Goal: Entertainment & Leisure: Browse casually

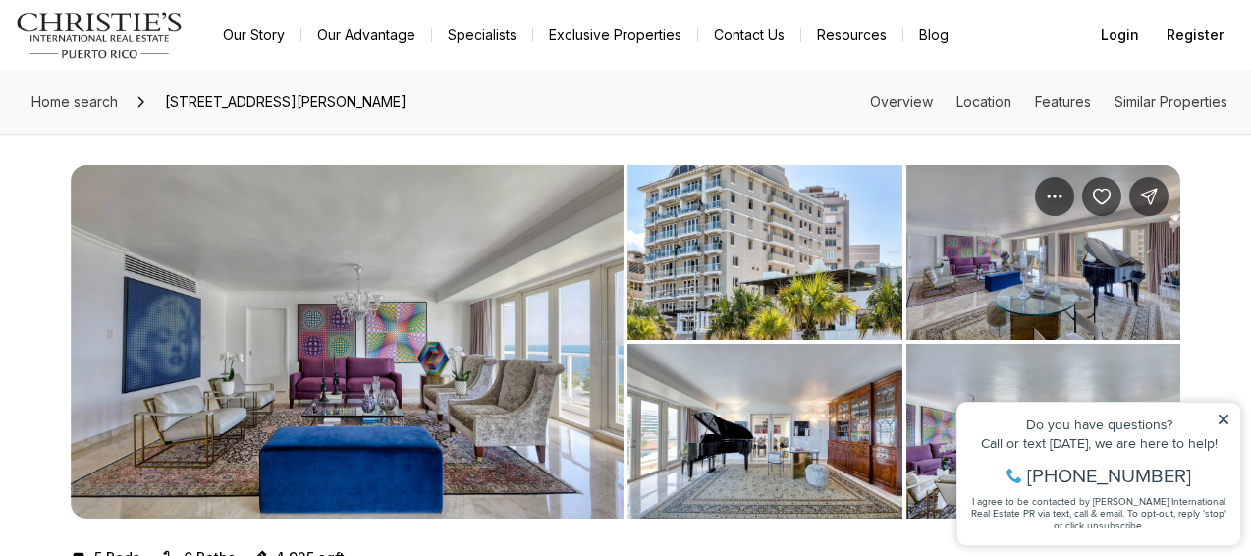
click at [425, 277] on img "View image gallery" at bounding box center [347, 341] width 553 height 353
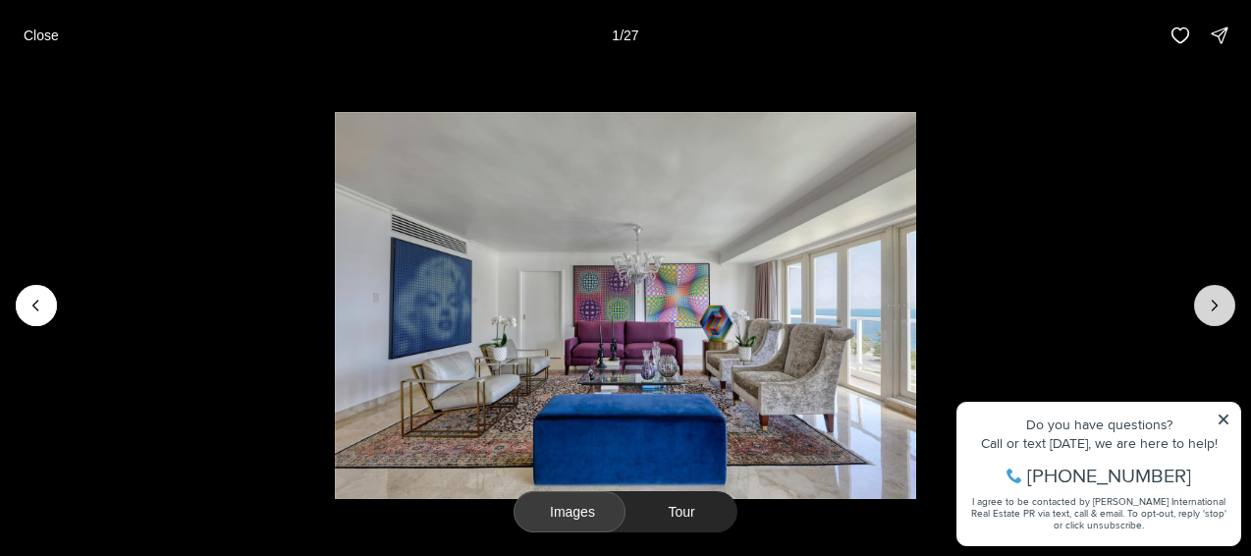
click at [1205, 299] on icon "Next slide" at bounding box center [1214, 305] width 20 height 20
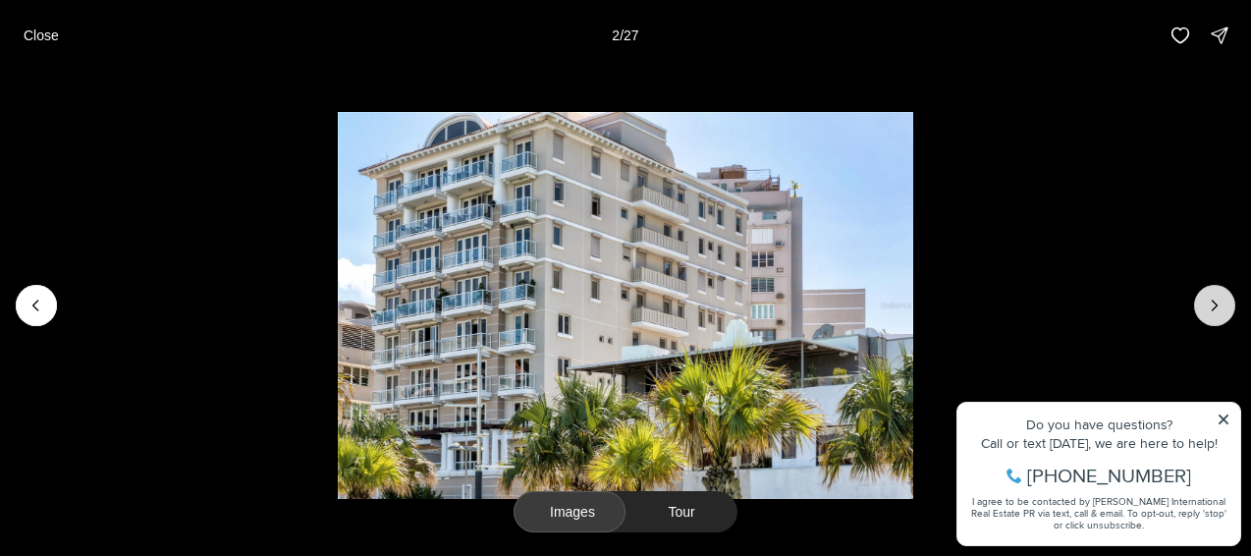
click at [1205, 299] on icon "Next slide" at bounding box center [1214, 305] width 20 height 20
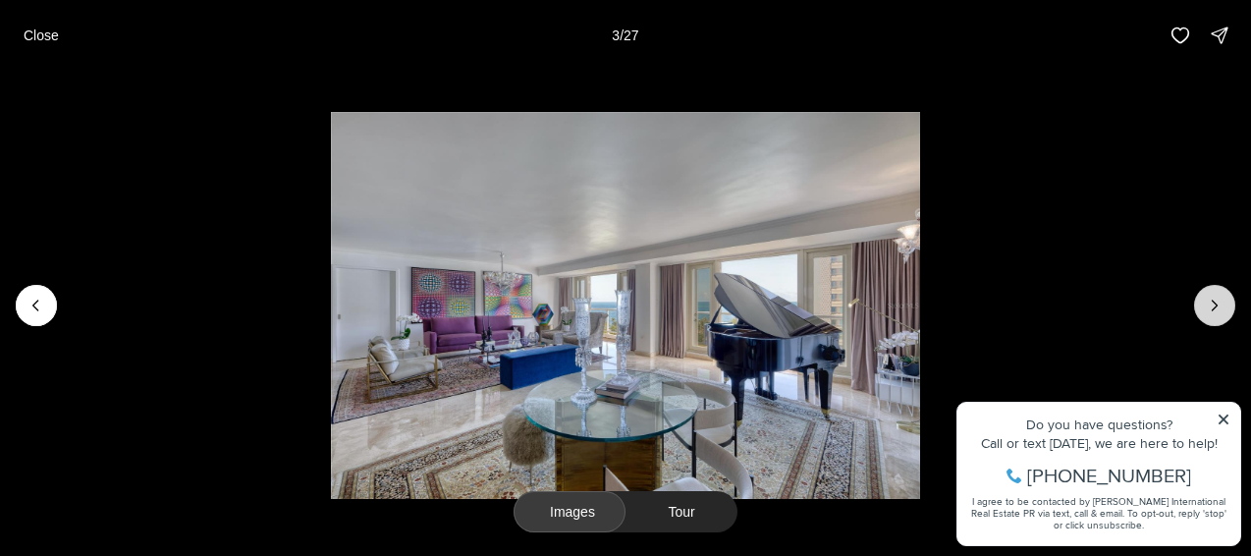
click at [1205, 299] on icon "Next slide" at bounding box center [1214, 305] width 20 height 20
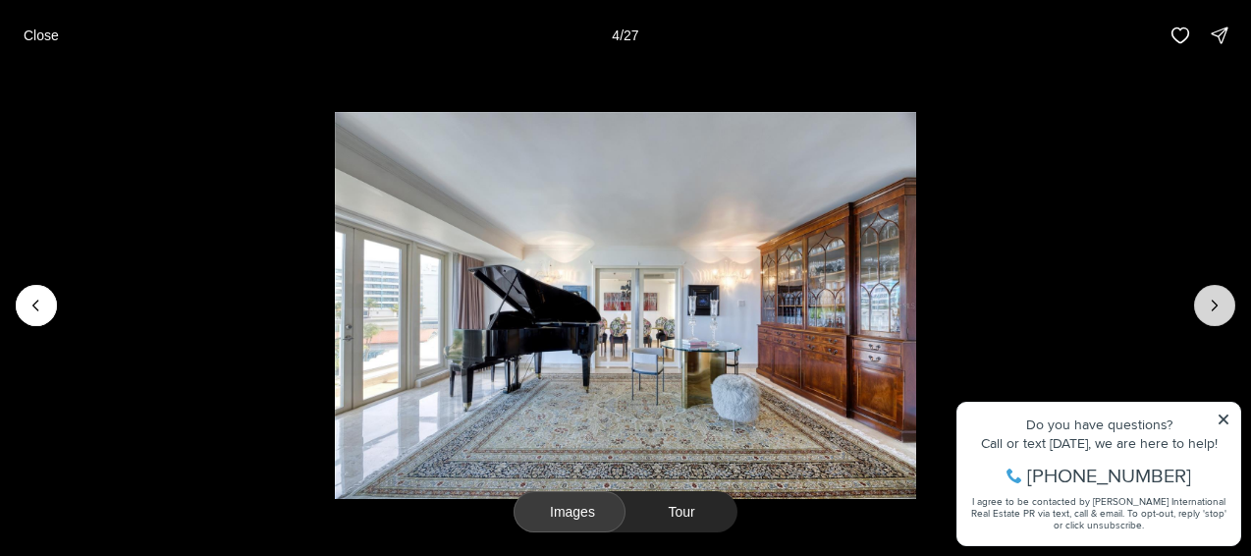
click at [1205, 299] on icon "Next slide" at bounding box center [1214, 305] width 20 height 20
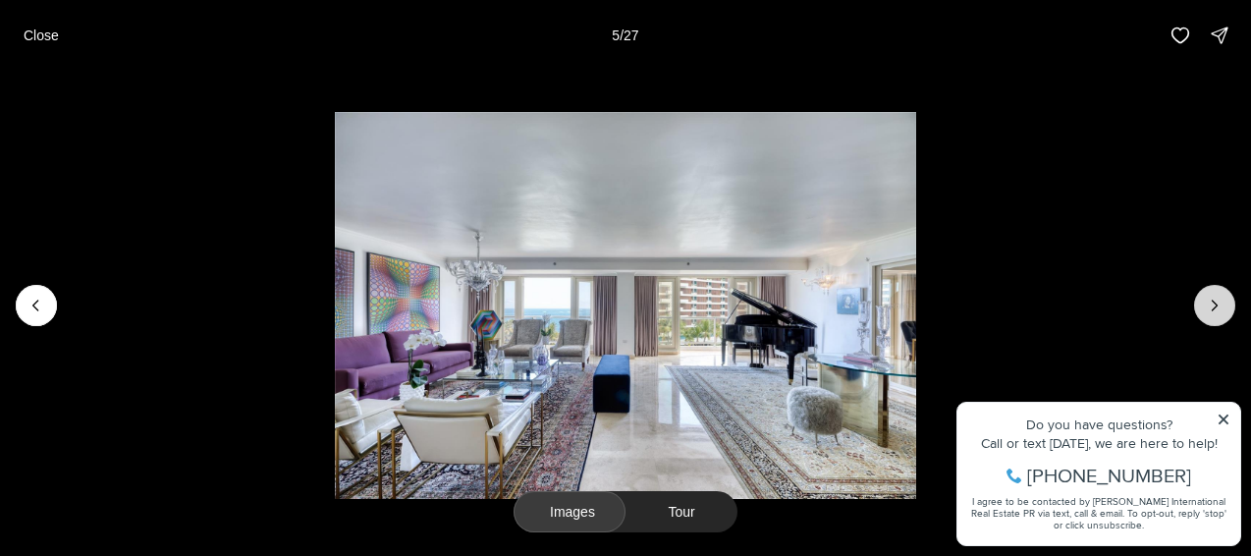
click at [1205, 299] on icon "Next slide" at bounding box center [1214, 305] width 20 height 20
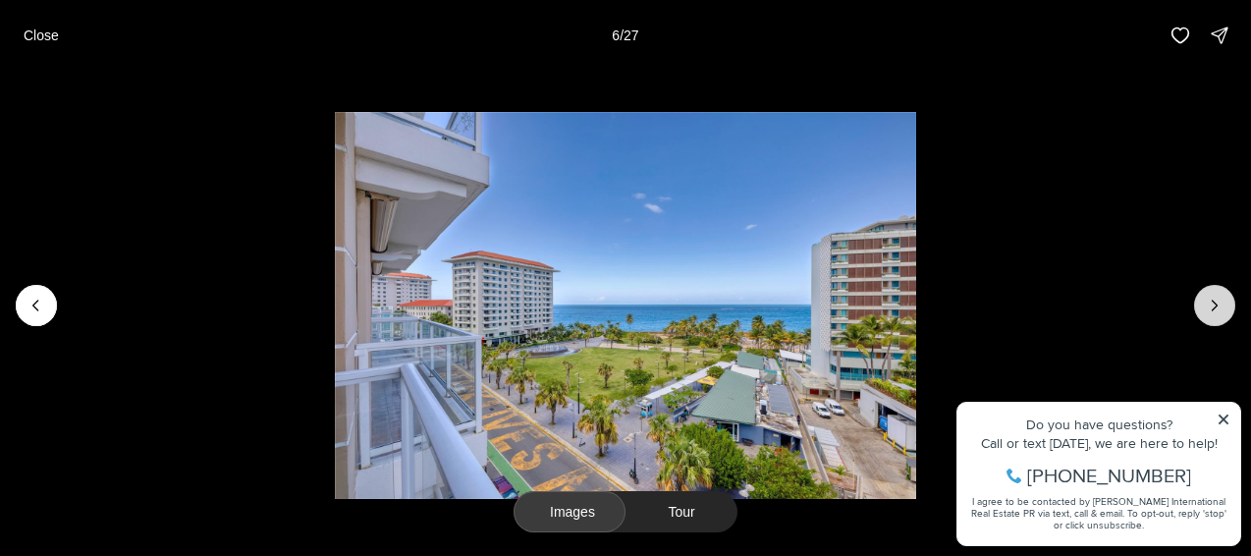
click at [1205, 299] on icon "Next slide" at bounding box center [1214, 305] width 20 height 20
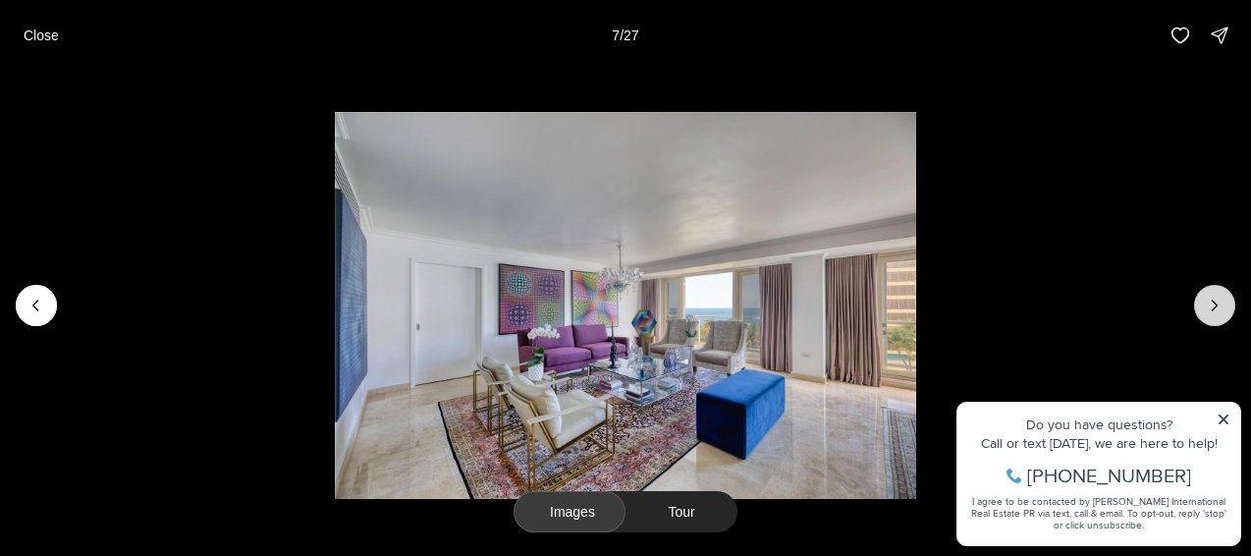
click at [1205, 299] on icon "Next slide" at bounding box center [1214, 305] width 20 height 20
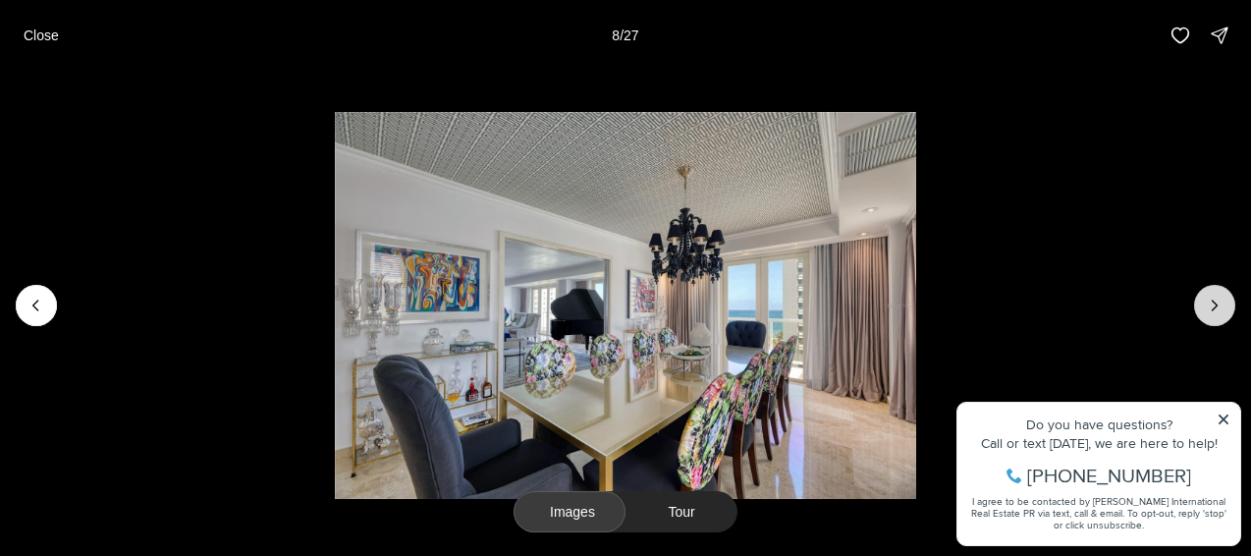
click at [1205, 299] on icon "Next slide" at bounding box center [1214, 305] width 20 height 20
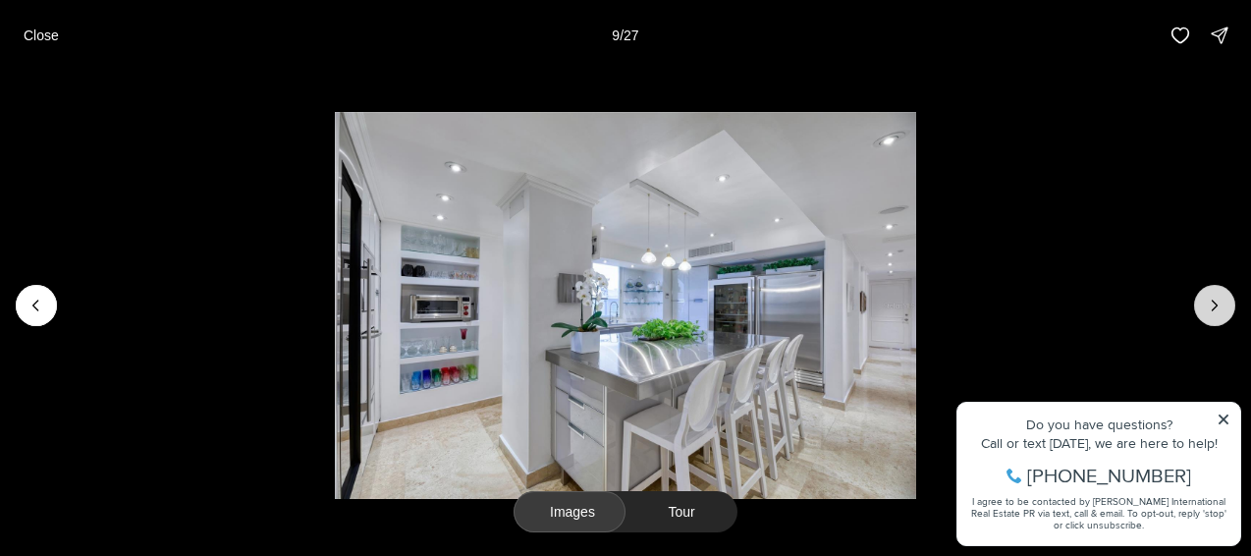
click at [1205, 299] on icon "Next slide" at bounding box center [1214, 305] width 20 height 20
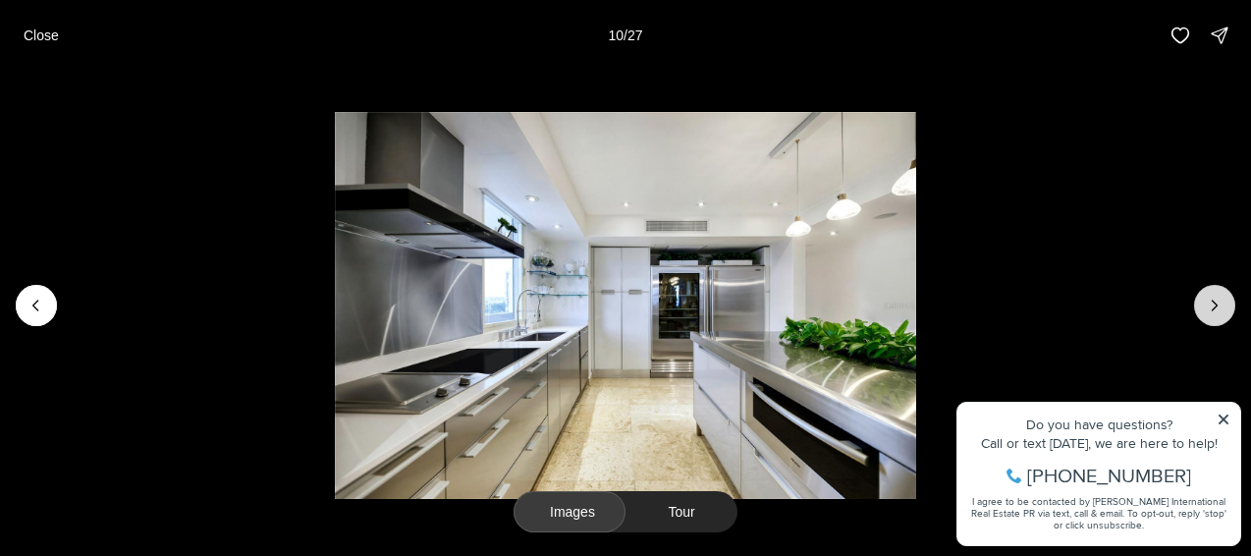
click at [1205, 299] on icon "Next slide" at bounding box center [1214, 305] width 20 height 20
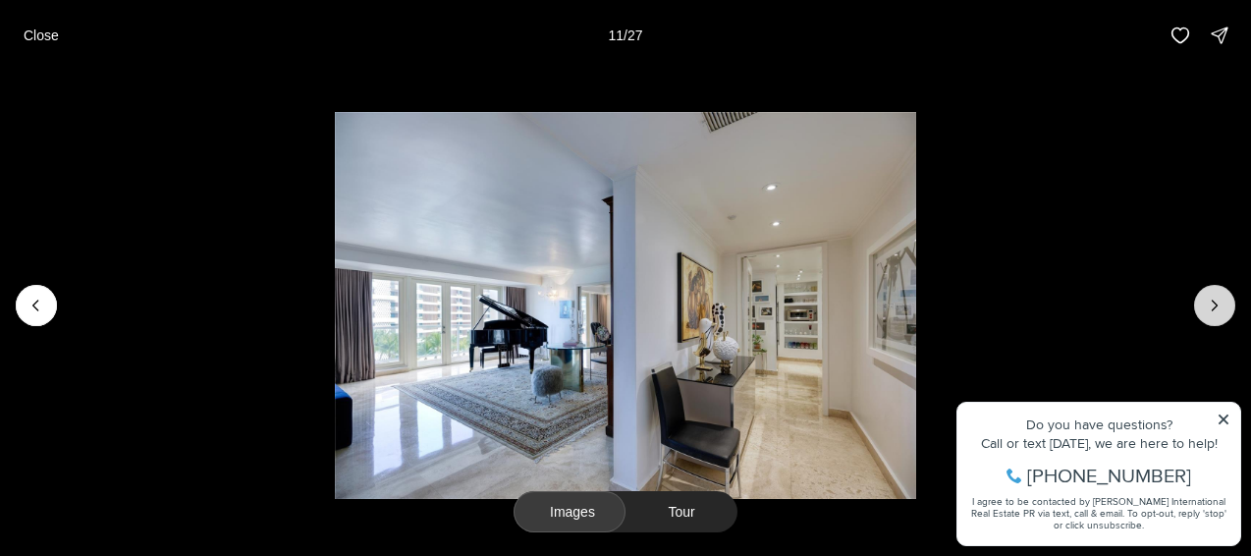
click at [1205, 299] on icon "Next slide" at bounding box center [1214, 305] width 20 height 20
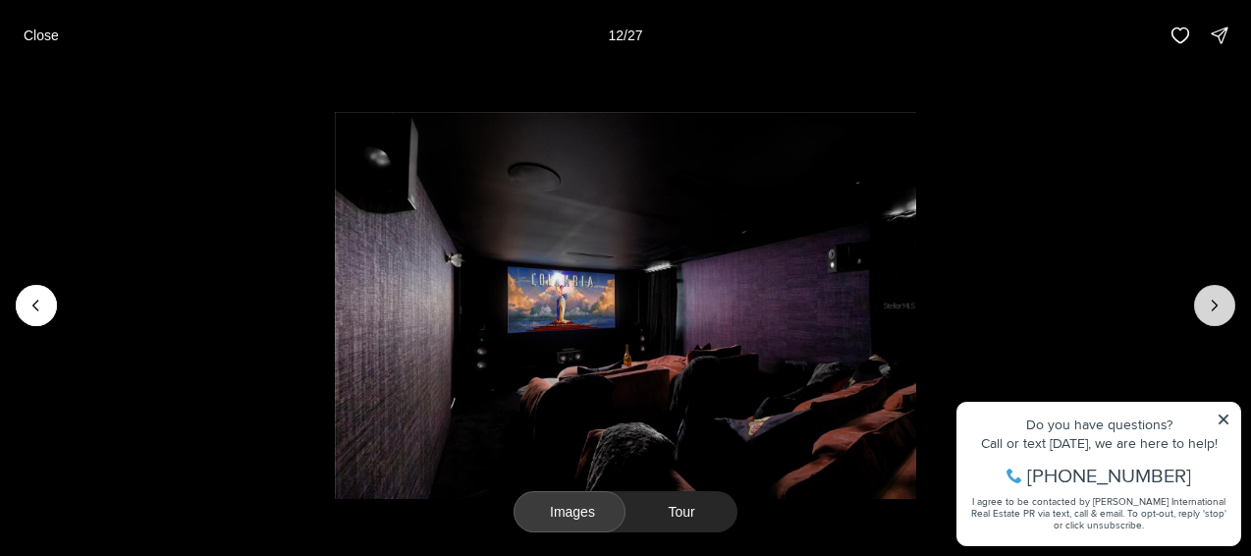
click at [1205, 299] on icon "Next slide" at bounding box center [1214, 305] width 20 height 20
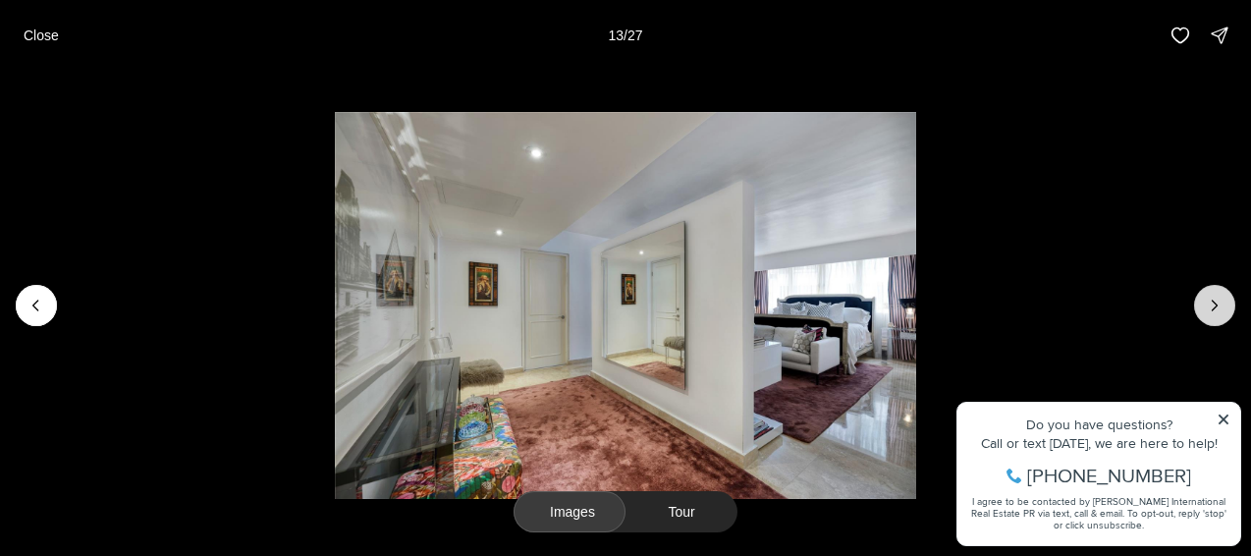
click at [1205, 299] on icon "Next slide" at bounding box center [1214, 305] width 20 height 20
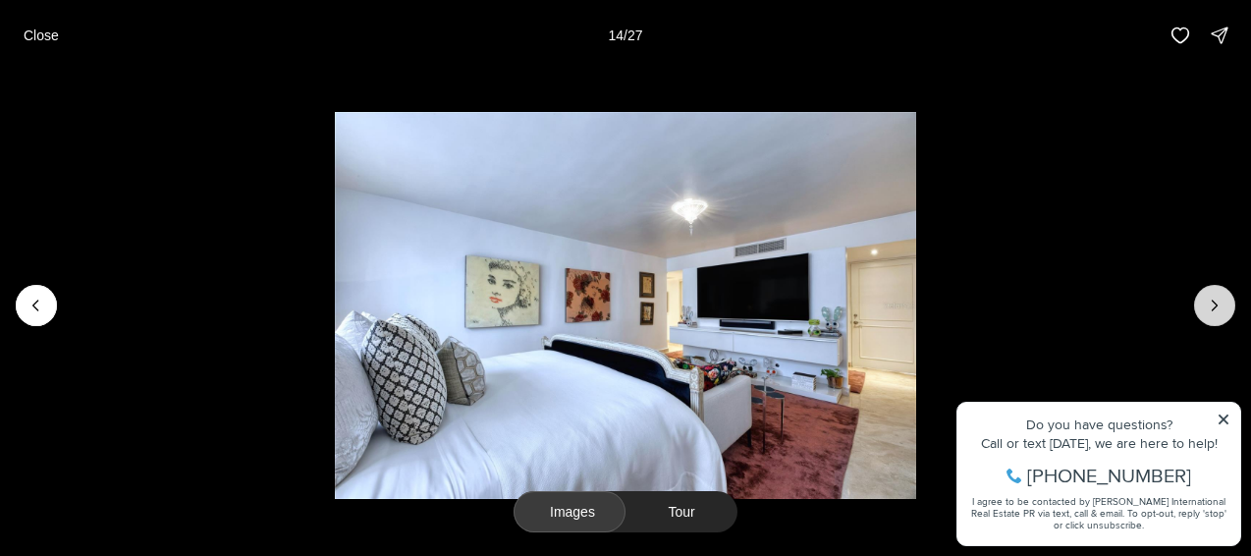
click at [1205, 299] on icon "Next slide" at bounding box center [1214, 305] width 20 height 20
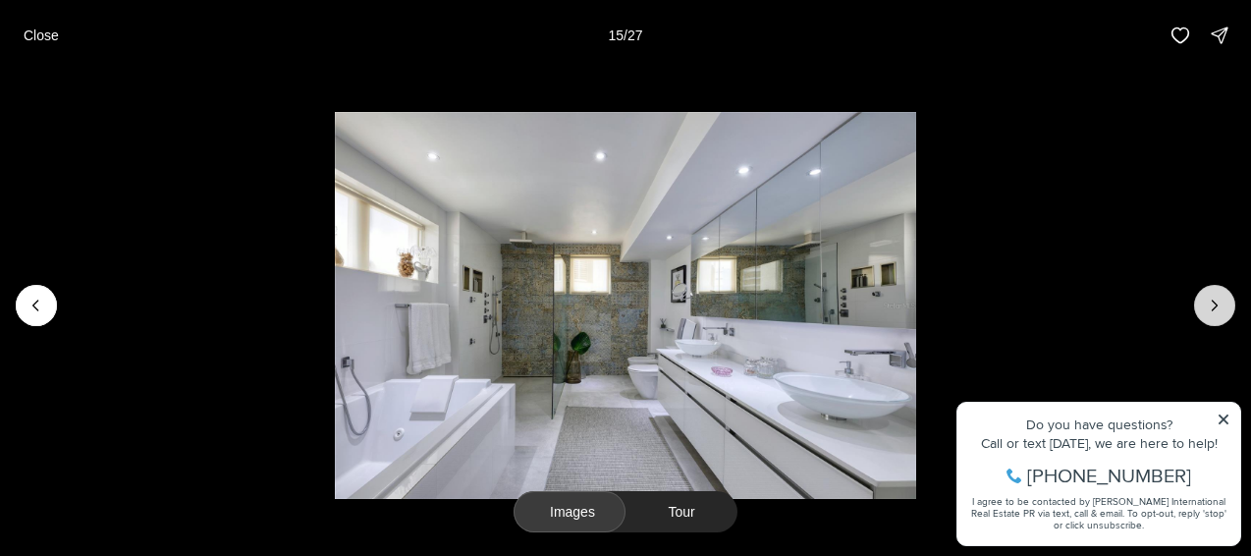
click at [1205, 299] on icon "Next slide" at bounding box center [1214, 305] width 20 height 20
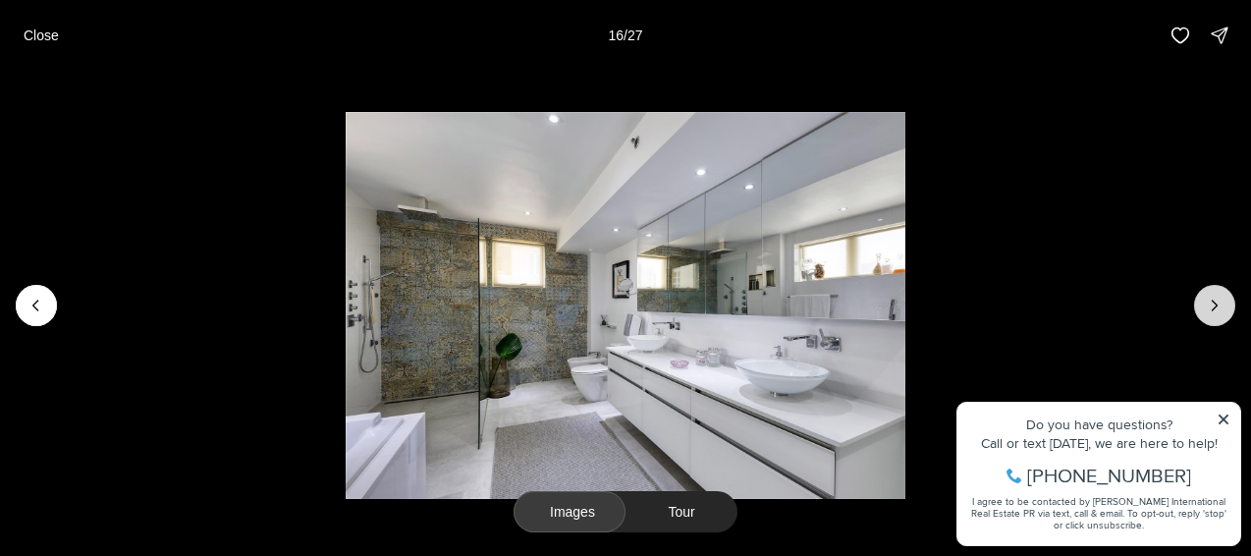
click at [1205, 299] on icon "Next slide" at bounding box center [1214, 305] width 20 height 20
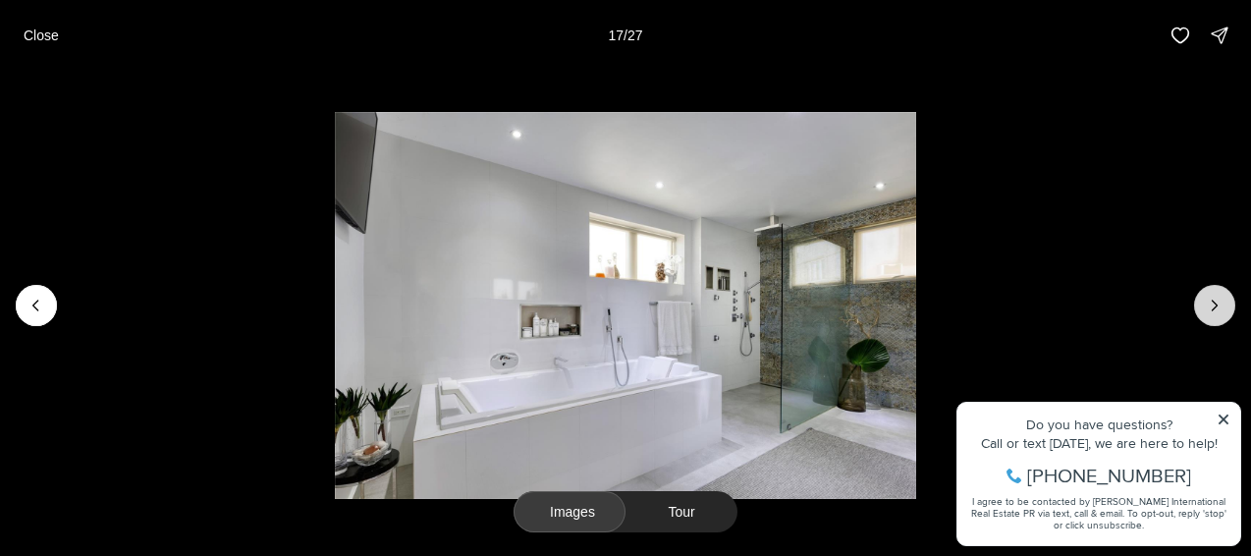
click at [1205, 299] on icon "Next slide" at bounding box center [1214, 305] width 20 height 20
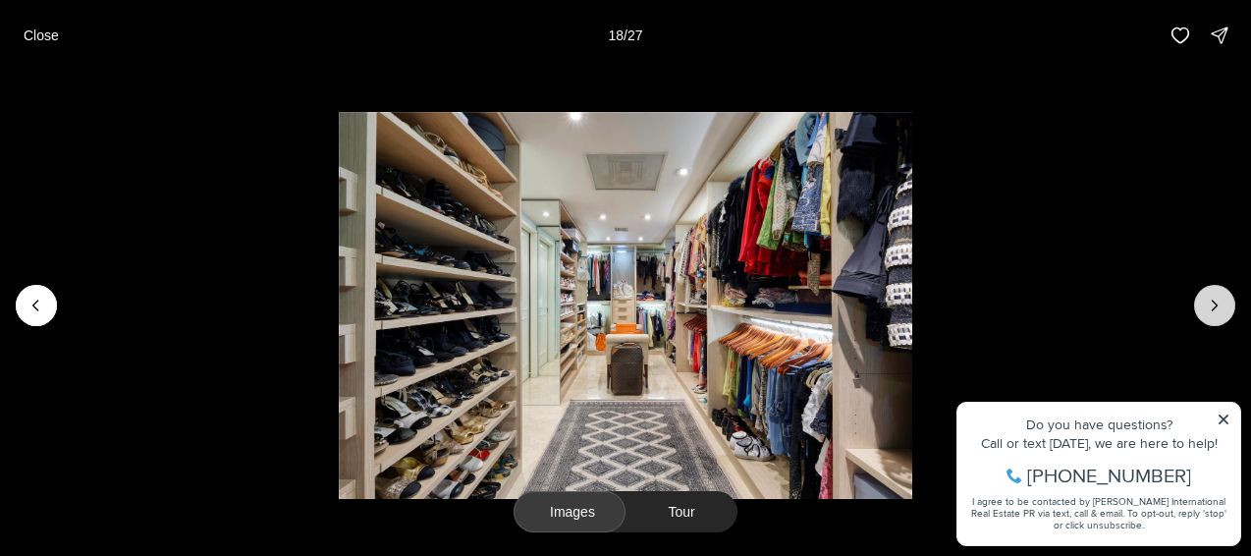
click at [1214, 307] on icon "Next slide" at bounding box center [1214, 305] width 5 height 10
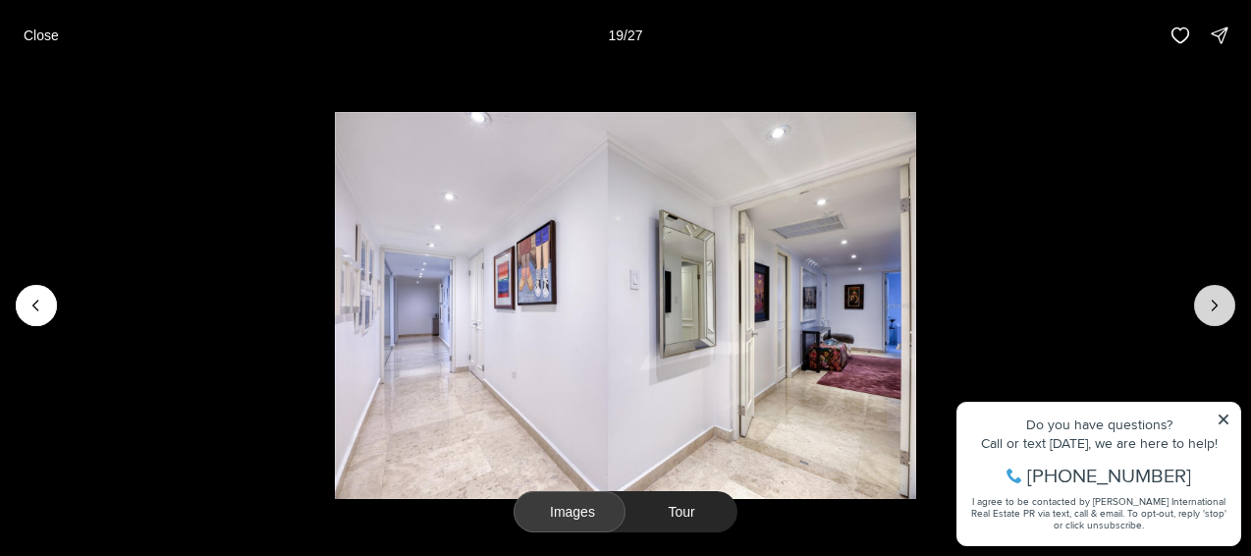
click at [1214, 307] on icon "Next slide" at bounding box center [1214, 305] width 5 height 10
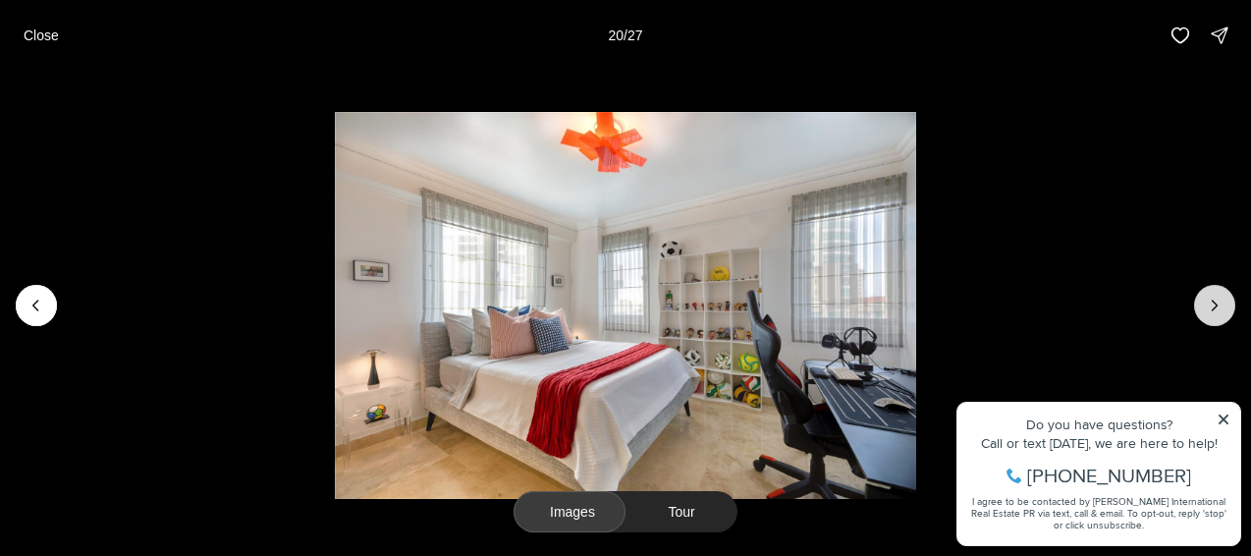
click at [1214, 307] on icon "Next slide" at bounding box center [1214, 305] width 5 height 10
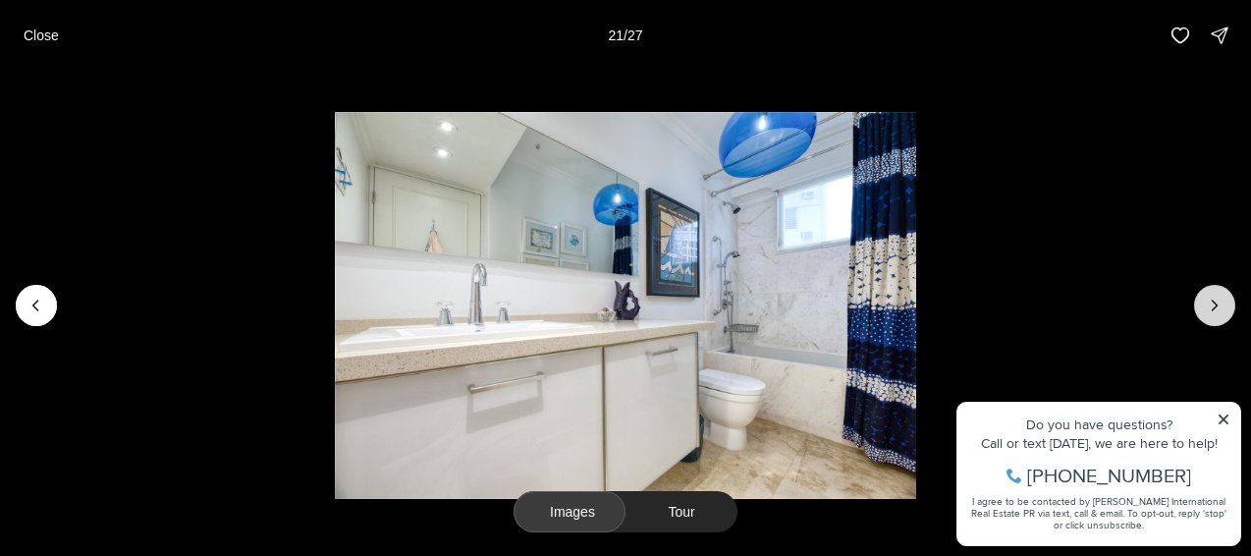
click at [1214, 307] on icon "Next slide" at bounding box center [1214, 305] width 5 height 10
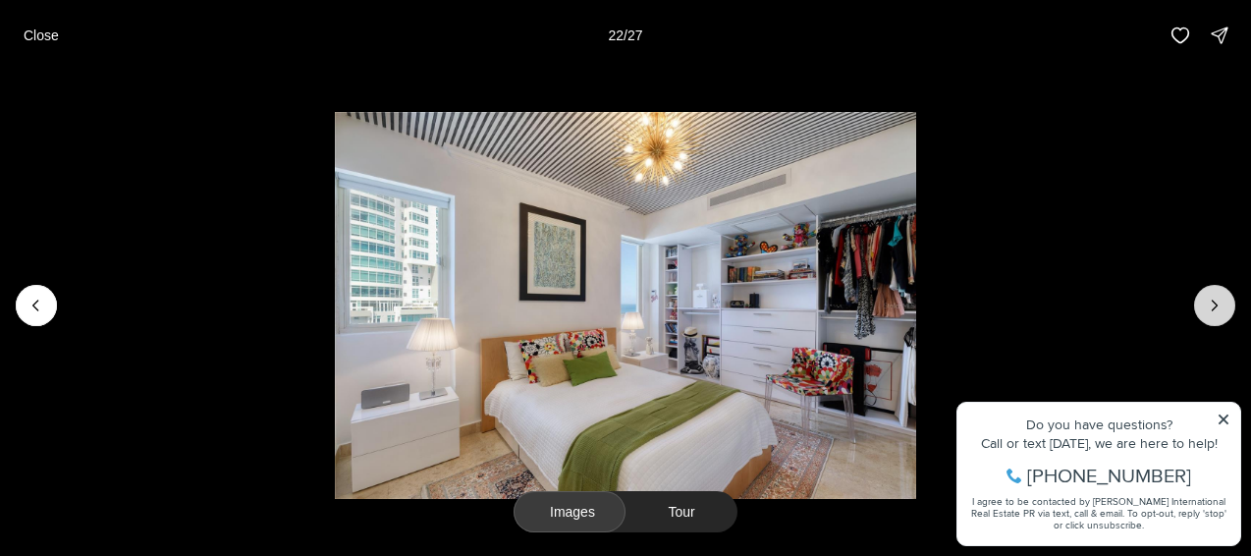
click at [1214, 307] on icon "Next slide" at bounding box center [1214, 305] width 5 height 10
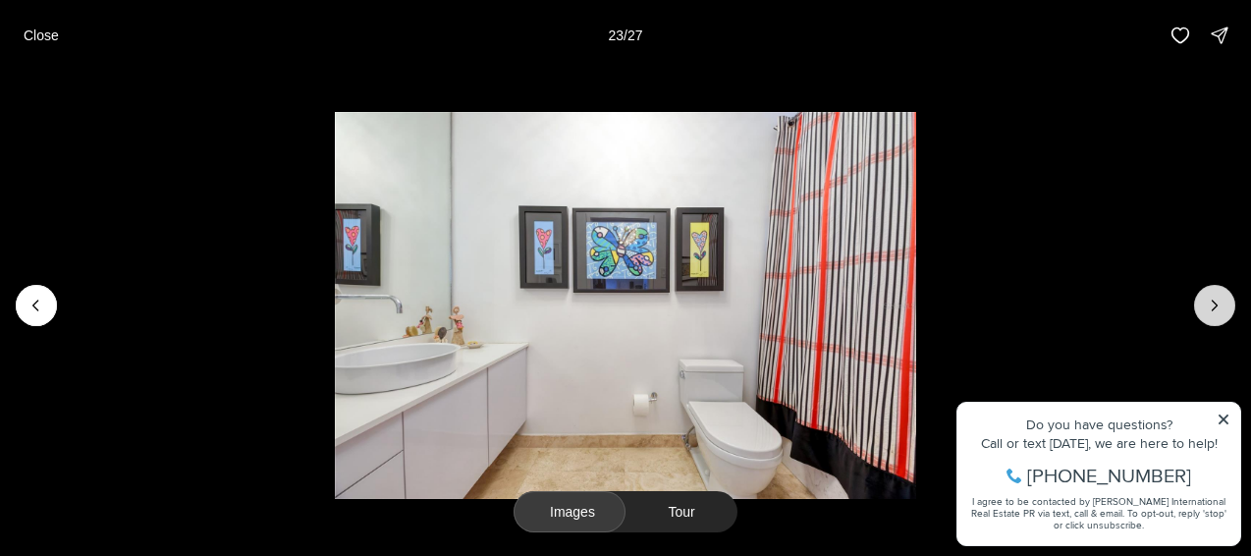
click at [1214, 307] on icon "Next slide" at bounding box center [1214, 305] width 5 height 10
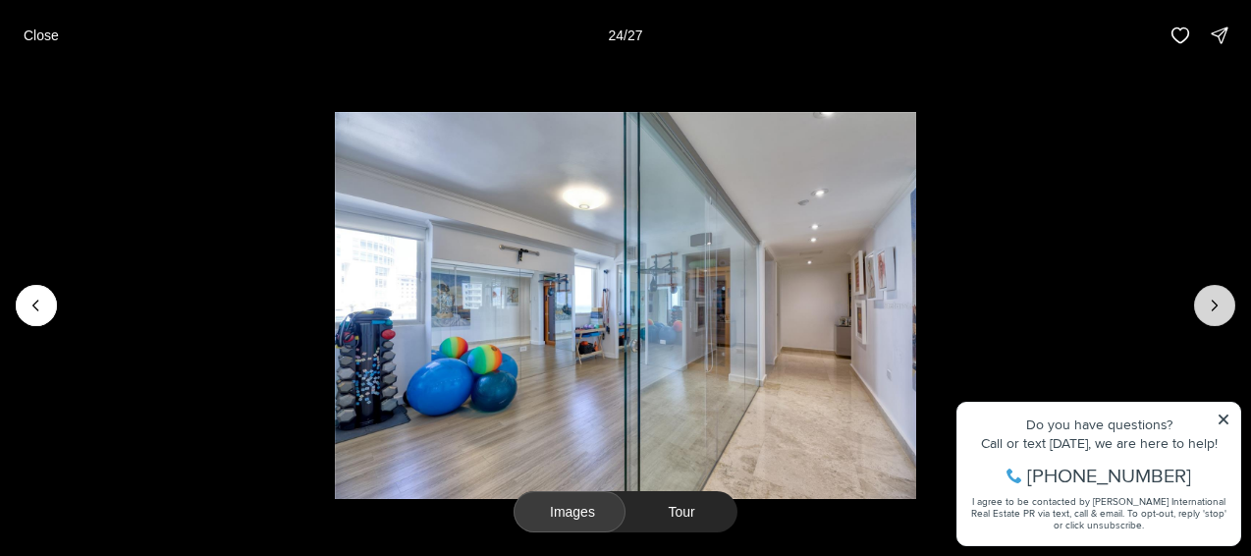
click at [1214, 307] on icon "Next slide" at bounding box center [1214, 305] width 5 height 10
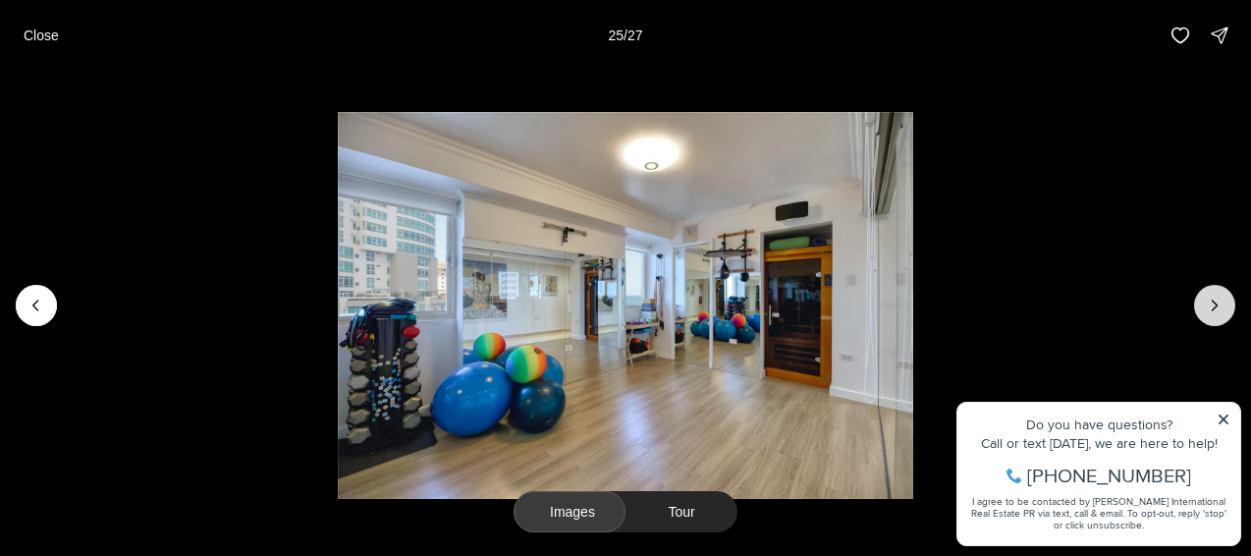
click at [1214, 307] on icon "Next slide" at bounding box center [1214, 305] width 5 height 10
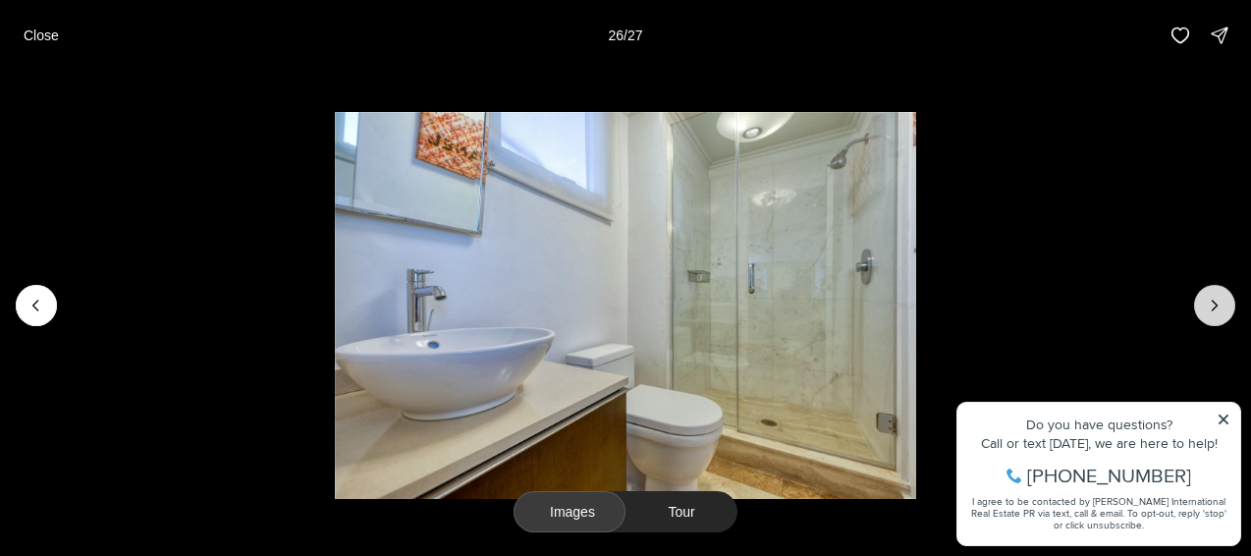
click at [1214, 307] on icon "Next slide" at bounding box center [1214, 305] width 5 height 10
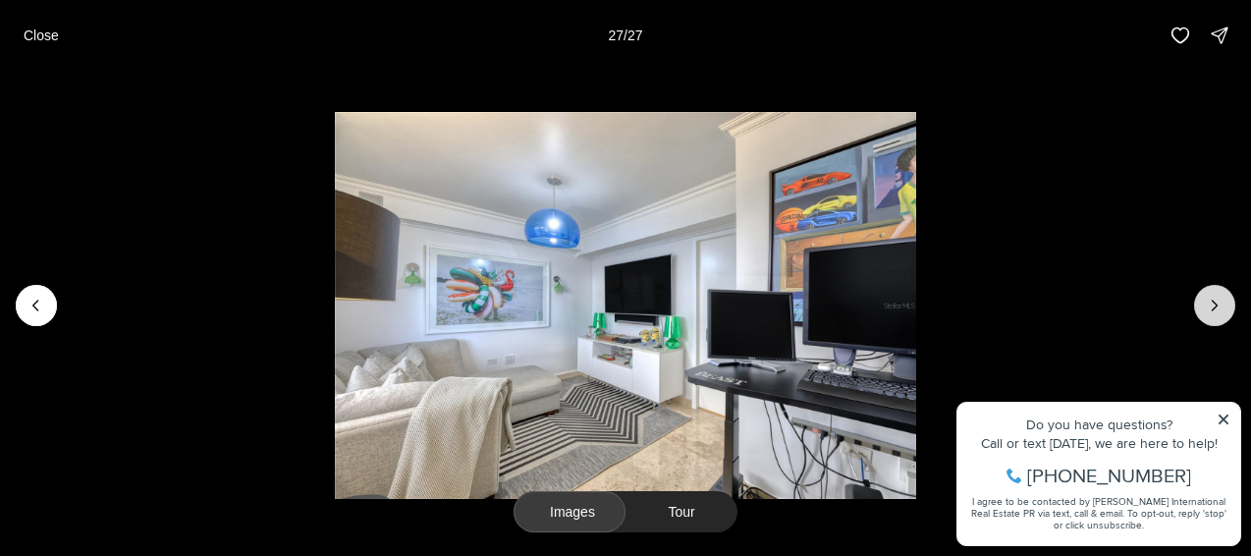
click at [1214, 307] on div at bounding box center [1214, 305] width 41 height 41
click at [1214, 311] on div at bounding box center [1214, 305] width 41 height 41
click at [1214, 307] on div at bounding box center [1214, 305] width 41 height 41
